Goal: Task Accomplishment & Management: Use online tool/utility

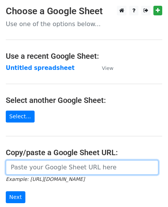
click at [54, 168] on input "url" at bounding box center [82, 167] width 153 height 15
paste input "https://docs.google.com/spreadsheets/d/13XQpOnd74XpgrAbhV8obUt-Dvzd_m--sRgEOFeX…"
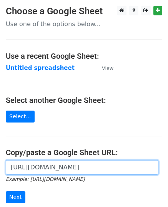
scroll to position [0, 172]
type input "https://docs.google.com/spreadsheets/d/13XQpOnd74XpgrAbhV8obUt-Dvzd_m--sRgEOFeX…"
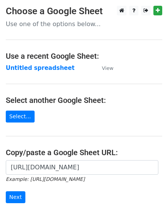
scroll to position [0, 0]
click at [15, 199] on input "Next" at bounding box center [16, 197] width 20 height 12
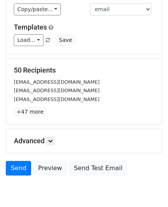
scroll to position [120, 0]
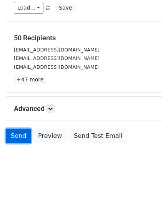
click at [8, 134] on link "Send" at bounding box center [18, 136] width 25 height 15
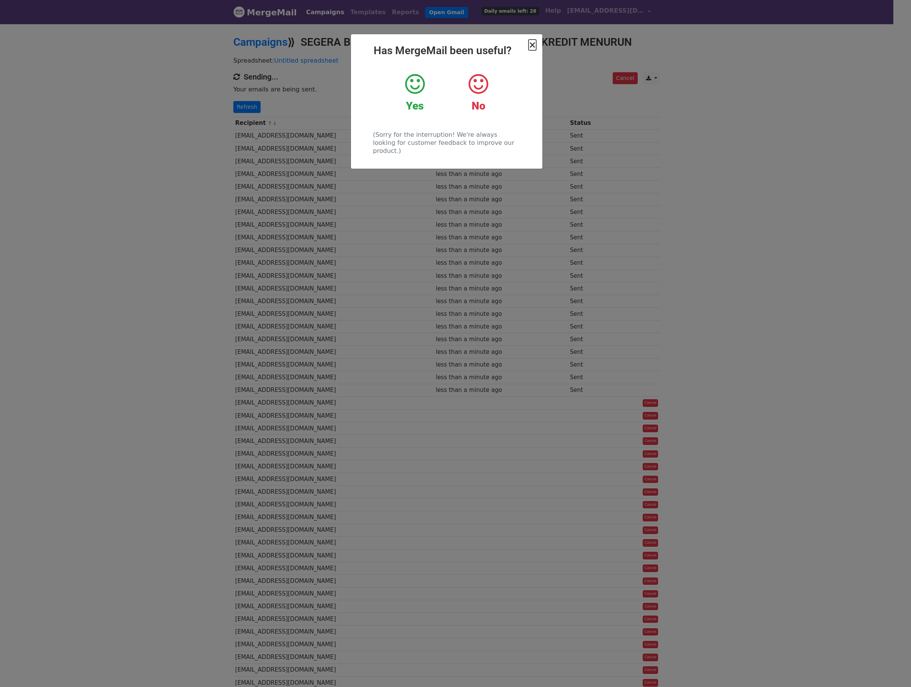
click at [532, 46] on span "×" at bounding box center [532, 45] width 8 height 11
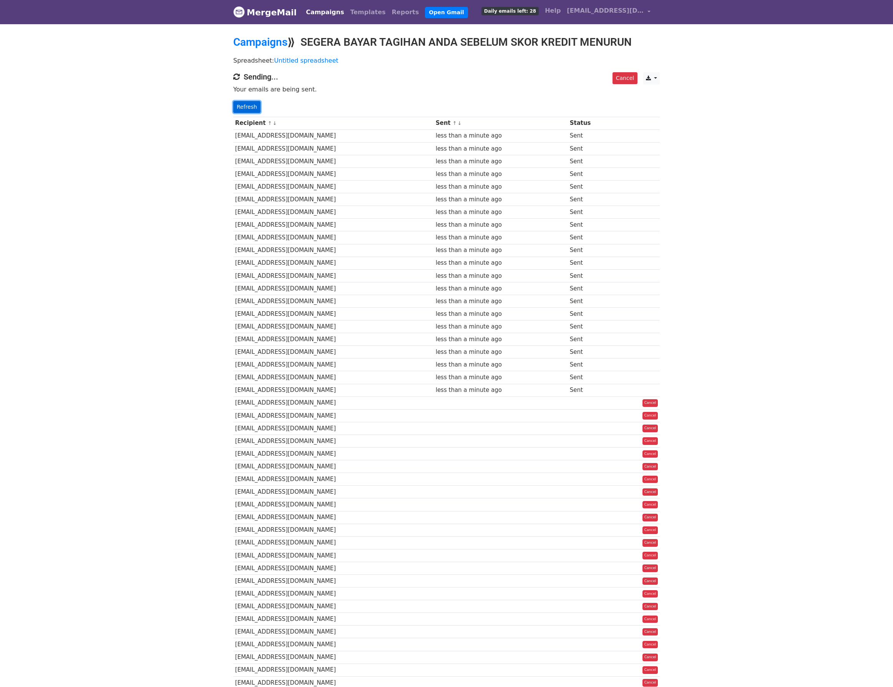
click at [255, 102] on link "Refresh" at bounding box center [246, 107] width 27 height 12
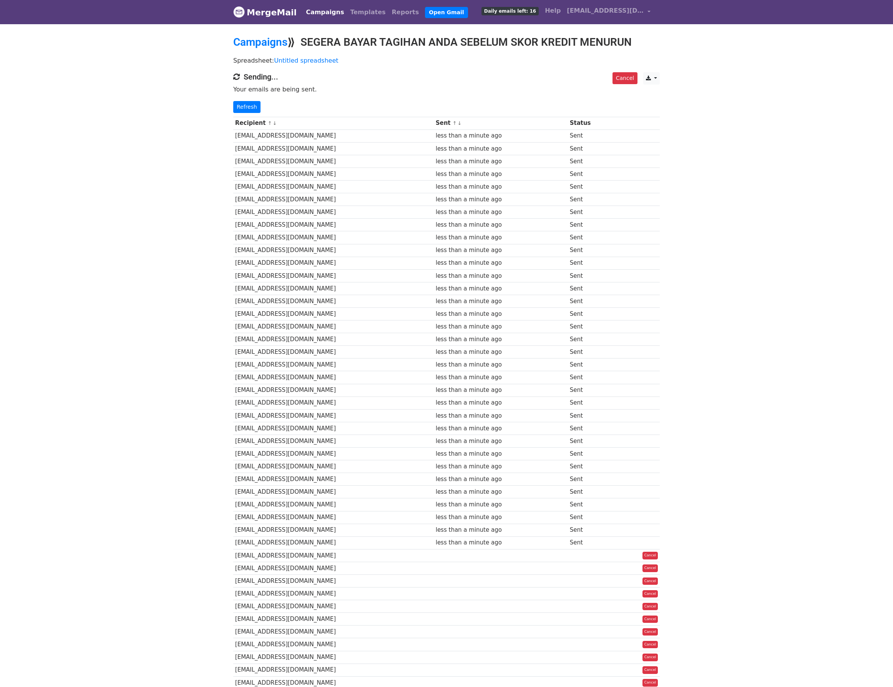
click at [81, 498] on body "MergeMail Campaigns Templates Reports Open Gmail Daily emails left: 16 Help ato…" at bounding box center [446, 401] width 893 height 802
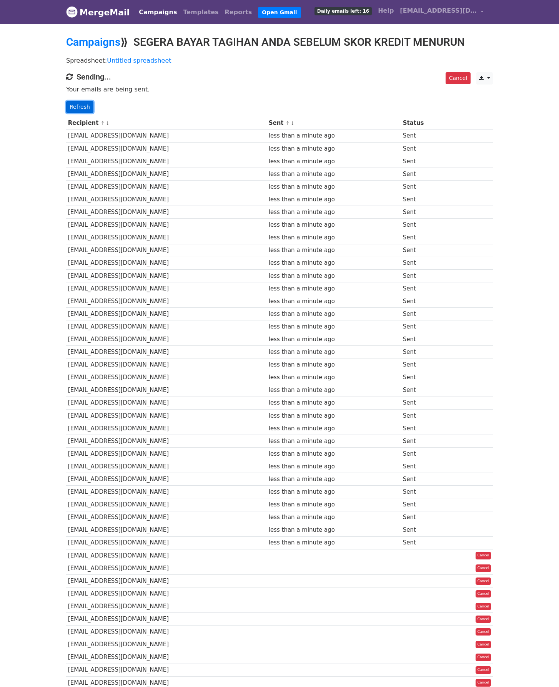
click at [82, 110] on link "Refresh" at bounding box center [79, 107] width 27 height 12
